Goal: Information Seeking & Learning: Learn about a topic

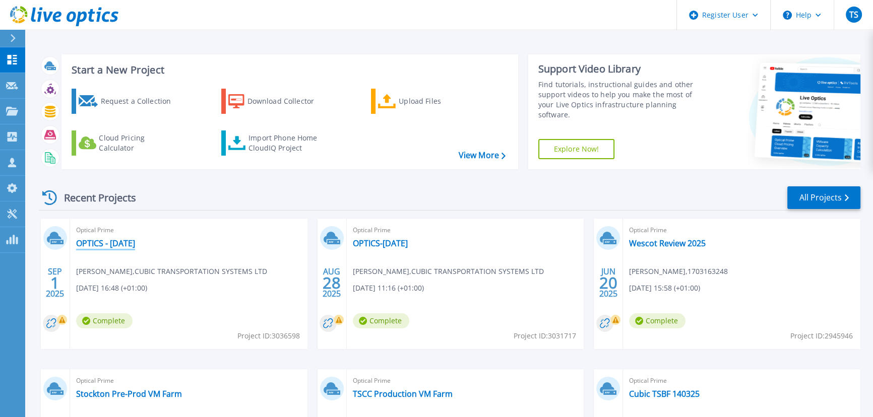
click at [106, 243] on link "OPTICS - [DATE]" at bounding box center [105, 243] width 59 height 10
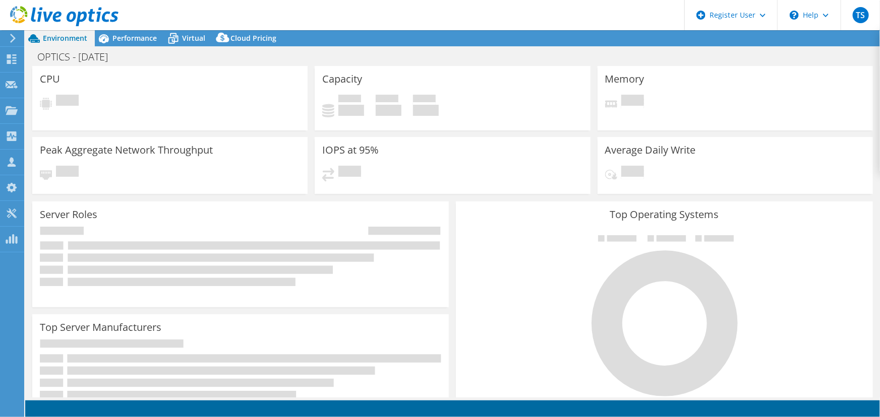
select select "USD"
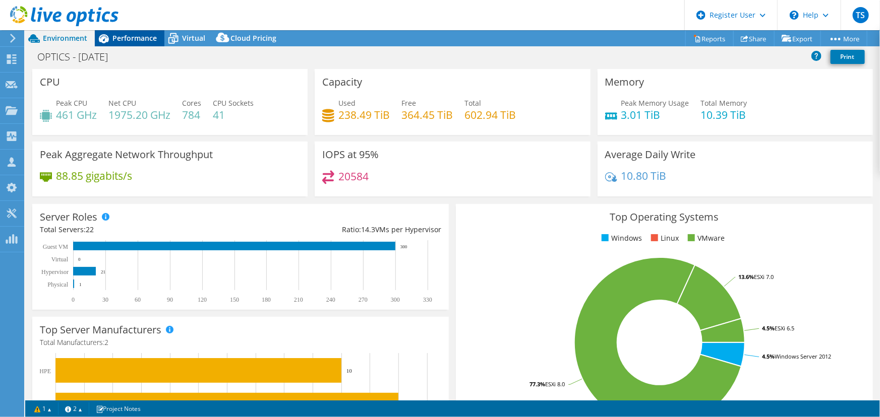
click at [121, 43] on div "Performance" at bounding box center [130, 38] width 70 height 16
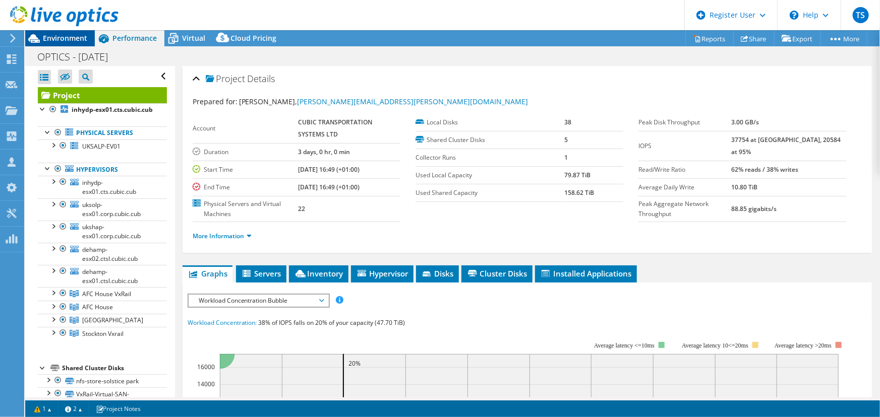
click at [67, 42] on span "Environment" at bounding box center [65, 38] width 44 height 10
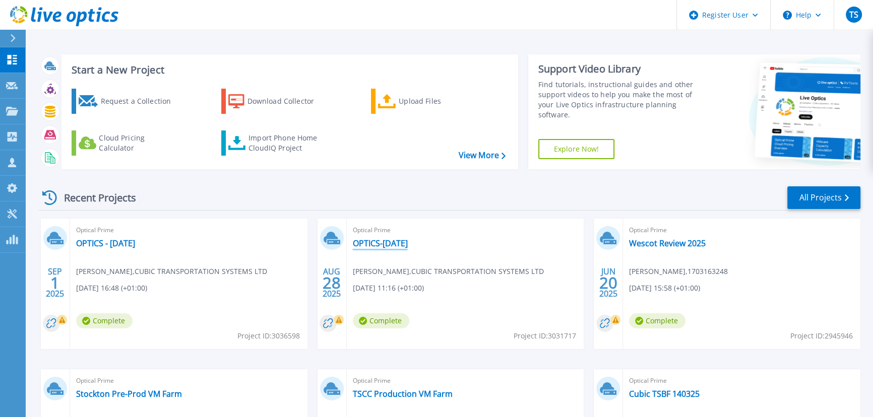
click at [380, 242] on link "OPTICS-[DATE]" at bounding box center [380, 243] width 55 height 10
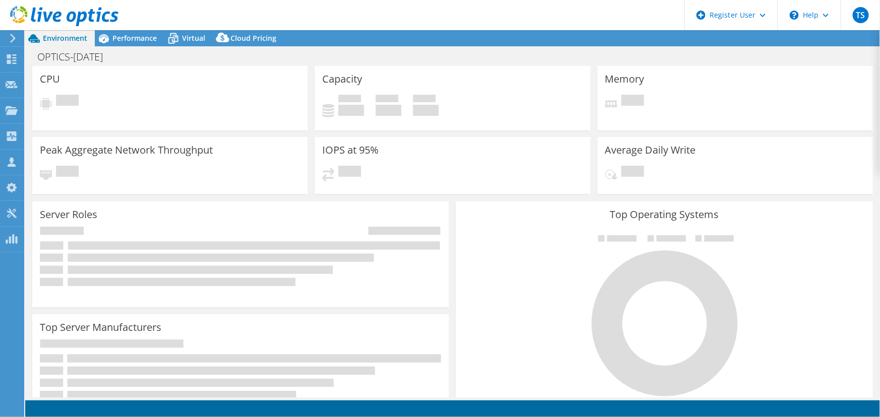
select select "USD"
select select "EULondon"
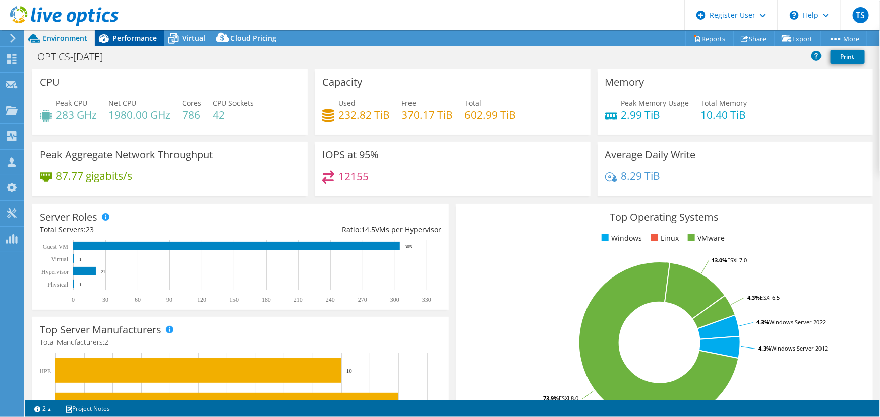
click at [134, 33] on span "Performance" at bounding box center [134, 38] width 44 height 10
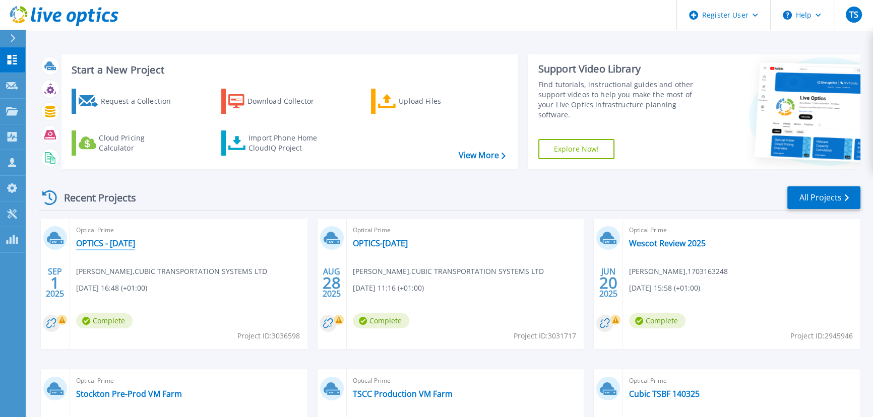
click at [112, 244] on link "OPTICS - [DATE]" at bounding box center [105, 243] width 59 height 10
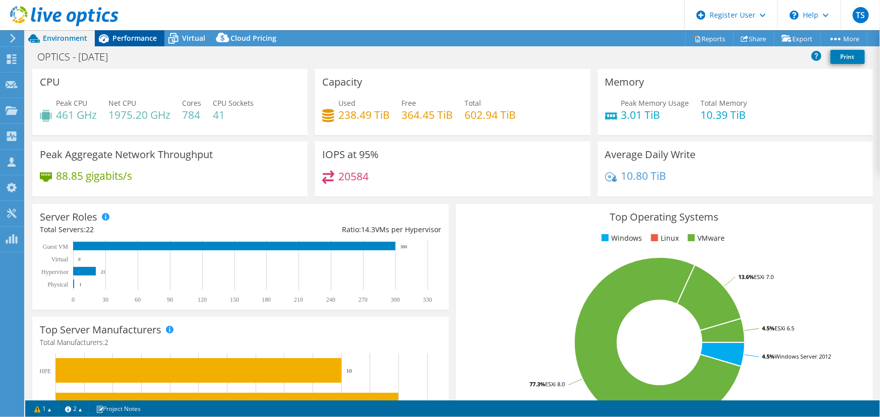
click at [118, 41] on span "Performance" at bounding box center [134, 38] width 44 height 10
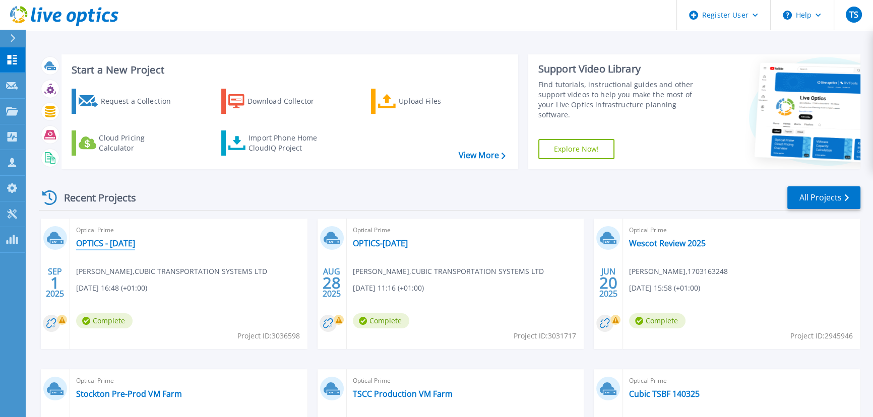
click at [114, 241] on link "OPTICS - [DATE]" at bounding box center [105, 243] width 59 height 10
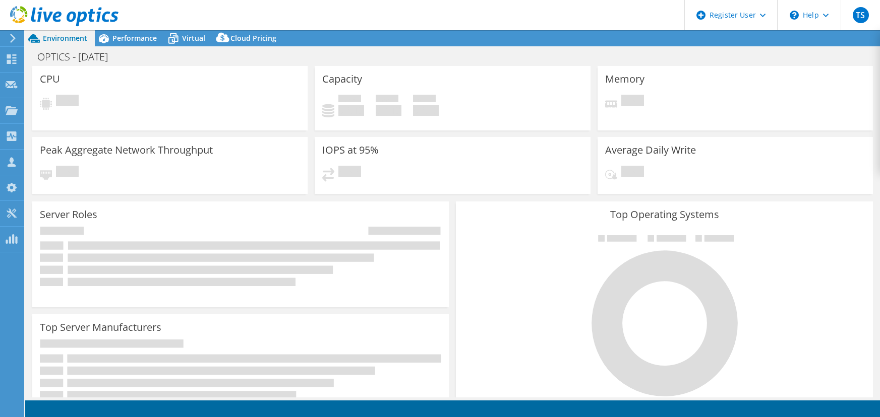
select select "USD"
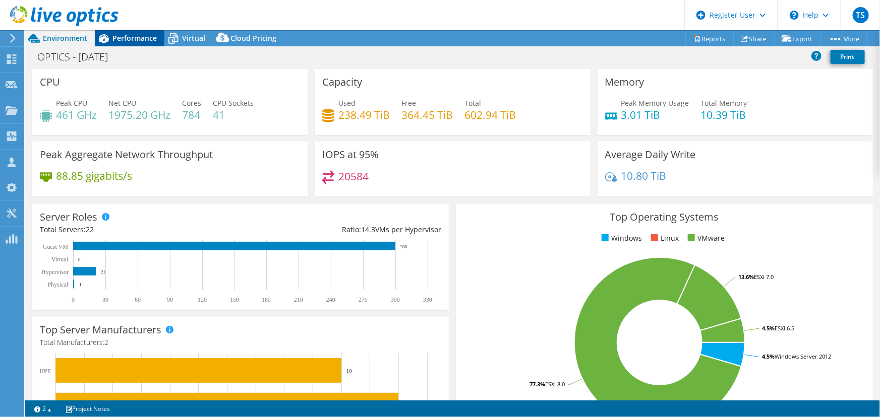
click at [144, 42] on span "Performance" at bounding box center [134, 38] width 44 height 10
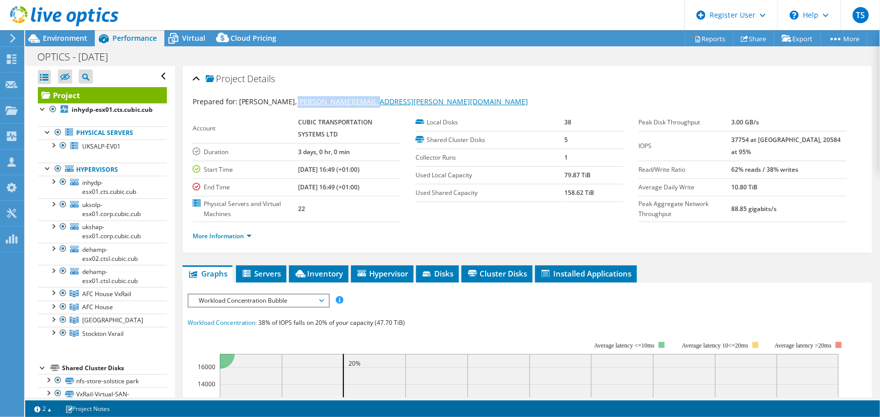
drag, startPoint x: 361, startPoint y: 99, endPoint x: 280, endPoint y: 103, distance: 81.3
click at [280, 103] on div "Prepared for: [PERSON_NAME], [PERSON_NAME][EMAIL_ADDRESS][PERSON_NAME][DOMAIN_N…" at bounding box center [527, 102] width 669 height 12
copy link "[PERSON_NAME][EMAIL_ADDRESS][PERSON_NAME][DOMAIN_NAME]"
